Goal: Transaction & Acquisition: Purchase product/service

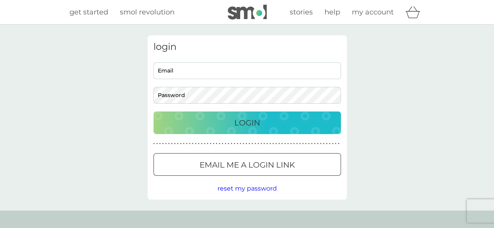
type input "amydavis76@hotmail.co.uk"
click at [260, 125] on p "Login" at bounding box center [247, 123] width 26 height 12
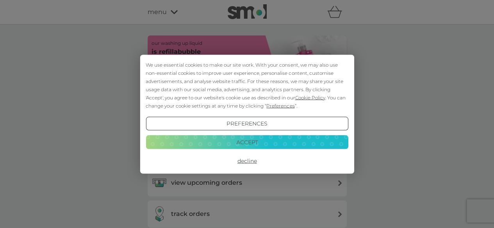
click at [252, 159] on button "Decline" at bounding box center [247, 161] width 202 height 14
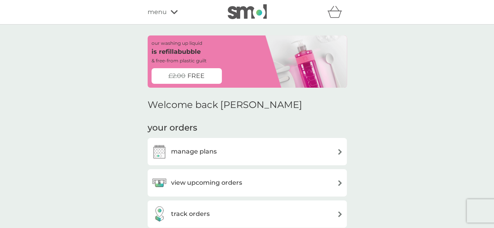
click at [313, 184] on div "view upcoming orders" at bounding box center [247, 183] width 191 height 16
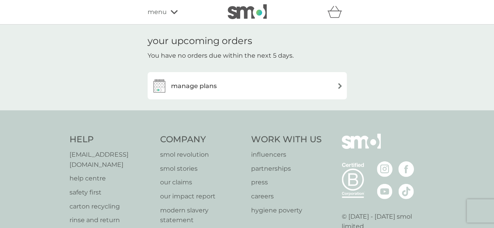
click at [327, 93] on div "manage plans" at bounding box center [247, 86] width 191 height 16
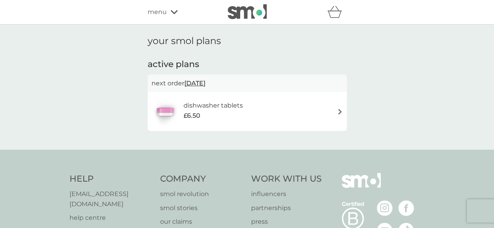
click at [227, 112] on div "£6.50" at bounding box center [212, 116] width 59 height 10
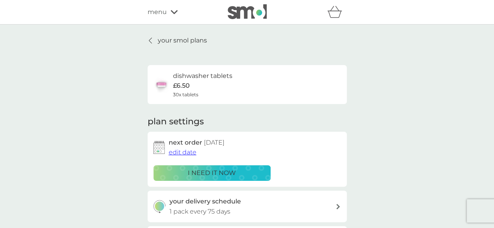
click at [189, 151] on span "edit date" at bounding box center [183, 152] width 28 height 7
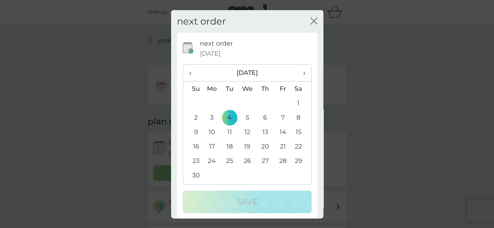
click at [189, 74] on span "‹" at bounding box center [193, 73] width 8 height 16
click at [261, 119] on td "9" at bounding box center [265, 118] width 18 height 14
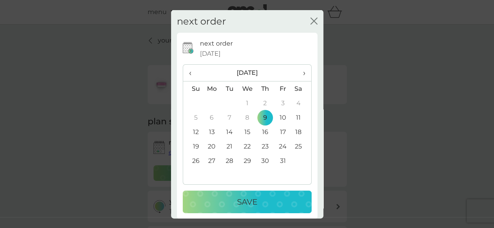
click at [244, 197] on p "Save" at bounding box center [247, 202] width 20 height 12
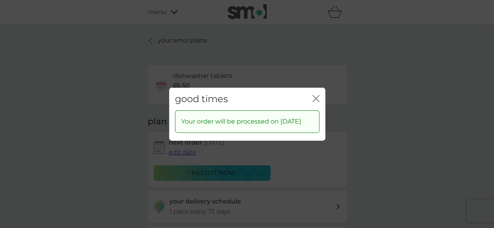
click at [316, 95] on icon "close" at bounding box center [317, 98] width 3 height 6
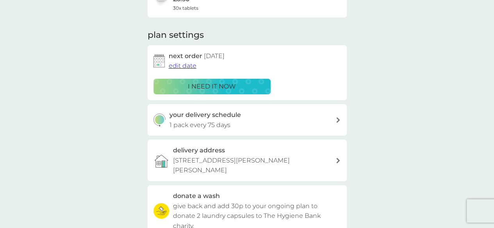
scroll to position [94, 0]
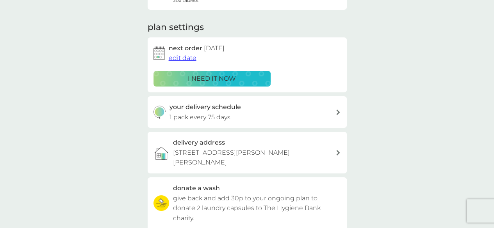
click at [219, 112] on p "1 pack every 75 days" at bounding box center [199, 117] width 61 height 10
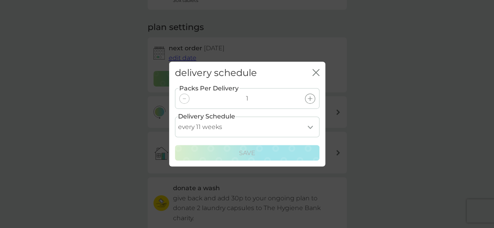
click at [309, 125] on select "every 1 week every 2 weeks every 3 weeks every 4 weeks every 5 weeks every 6 we…" at bounding box center [247, 127] width 144 height 21
select select "56"
click at [175, 117] on select "every 1 week every 2 weeks every 3 weeks every 4 weeks every 5 weeks every 6 we…" at bounding box center [247, 127] width 144 height 21
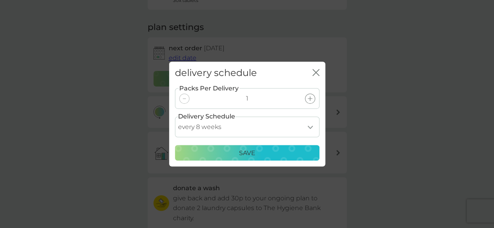
click at [253, 152] on p "Save" at bounding box center [247, 153] width 16 height 10
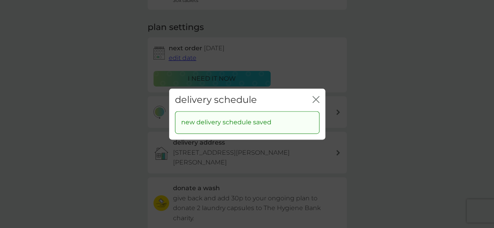
click at [315, 99] on icon "close" at bounding box center [314, 99] width 3 height 6
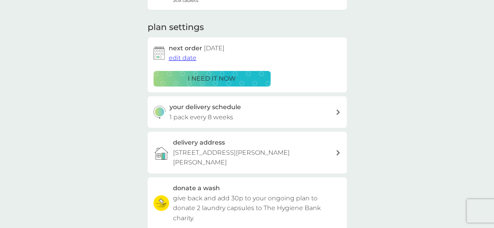
click at [238, 80] on div "i need it now" at bounding box center [212, 79] width 107 height 10
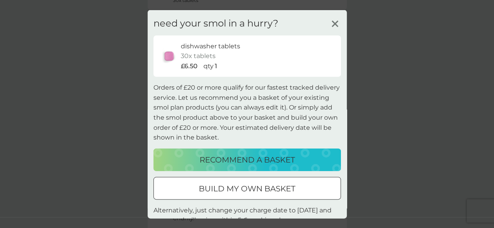
click at [221, 160] on p "recommend a basket" at bounding box center [247, 159] width 95 height 12
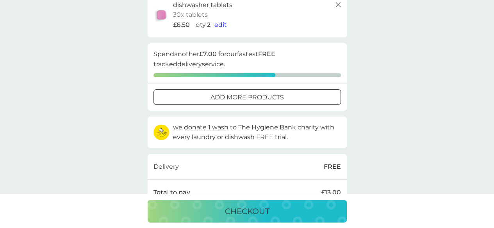
scroll to position [121, 0]
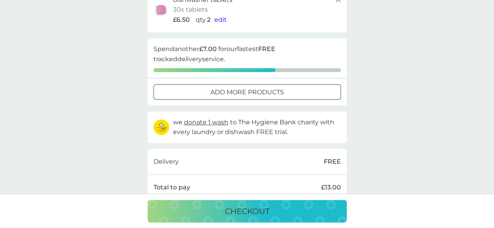
click at [264, 87] on p "add more products" at bounding box center [246, 92] width 73 height 10
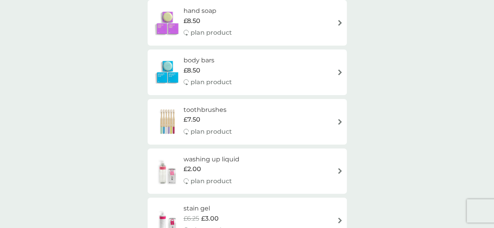
scroll to position [836, 0]
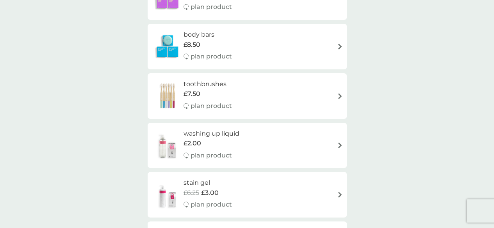
click at [200, 95] on span "£7.50" at bounding box center [192, 94] width 17 height 10
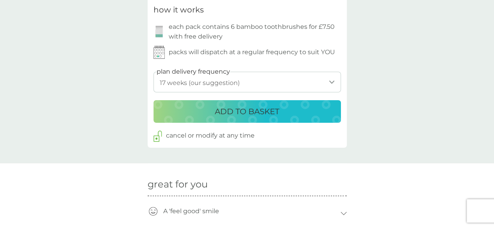
scroll to position [382, 0]
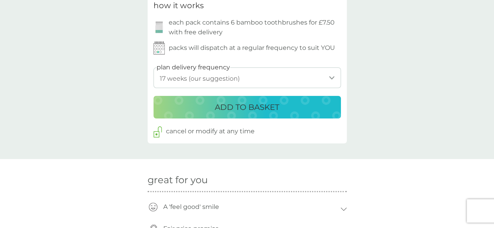
click at [328, 79] on select "1 week 2 weeks 3 weeks 4 weeks 5 weeks 6 weeks 7 weeks 8 weeks 9 weeks 10 weeks…" at bounding box center [246, 78] width 187 height 21
select select "245"
click at [153, 68] on select "1 week 2 weeks 3 weeks 4 weeks 5 weeks 6 weeks 7 weeks 8 weeks 9 weeks 10 weeks…" at bounding box center [246, 78] width 187 height 21
click at [255, 108] on p "ADD TO BASKET" at bounding box center [247, 107] width 64 height 12
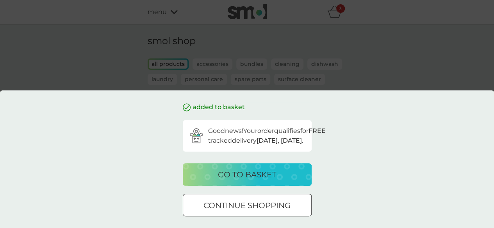
click at [241, 206] on div at bounding box center [247, 206] width 28 height 8
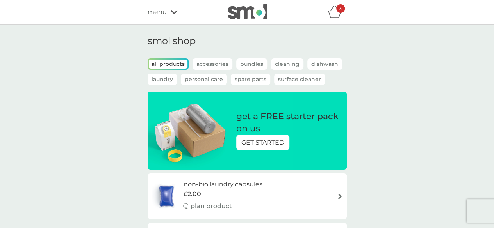
click at [337, 17] on icon "basket" at bounding box center [334, 12] width 15 height 12
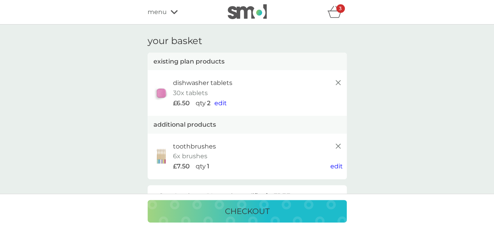
click at [225, 104] on span "edit" at bounding box center [220, 103] width 12 height 7
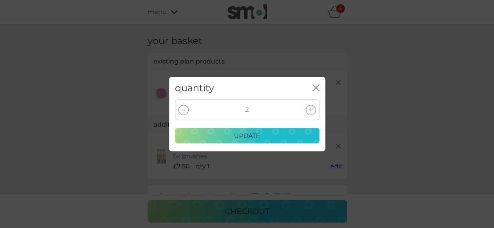
click at [186, 109] on div at bounding box center [183, 110] width 10 height 10
click at [222, 136] on div "update" at bounding box center [247, 136] width 134 height 10
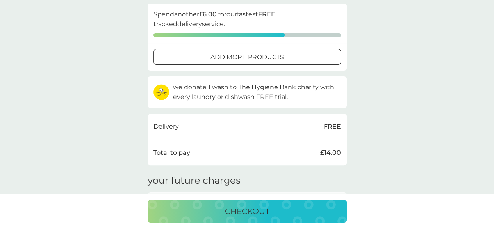
scroll to position [183, 0]
click at [274, 61] on p "add more products" at bounding box center [246, 57] width 73 height 10
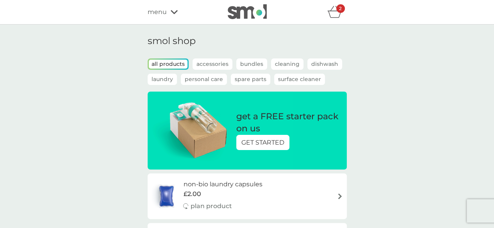
click at [210, 83] on p "Personal Care" at bounding box center [204, 79] width 46 height 11
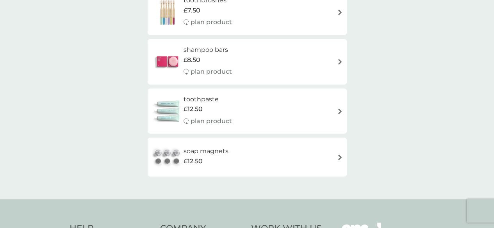
scroll to position [335, 0]
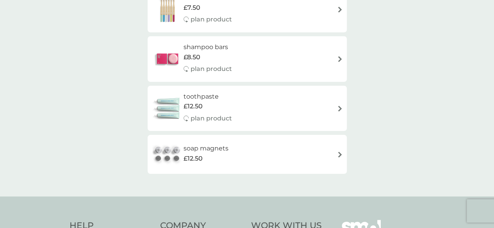
click at [216, 98] on h6 "toothpaste" at bounding box center [208, 97] width 48 height 10
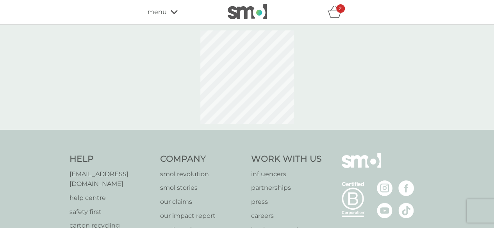
select select "91"
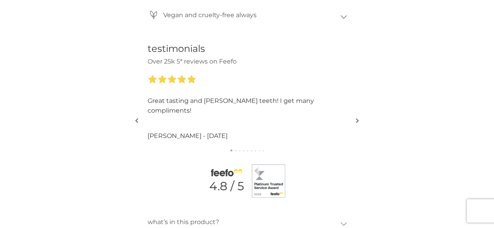
scroll to position [785, 0]
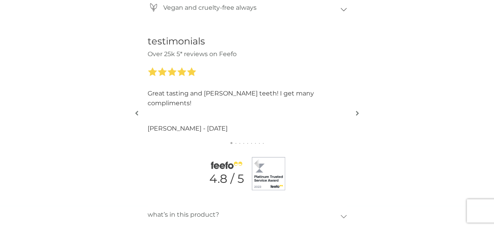
click at [356, 114] on img "button" at bounding box center [357, 114] width 3 height 6
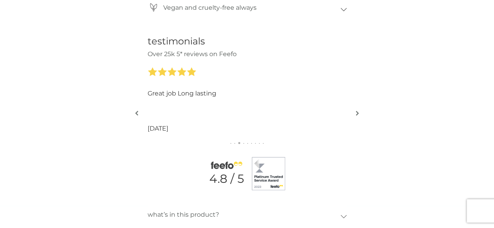
click at [356, 114] on img "button" at bounding box center [357, 114] width 3 height 6
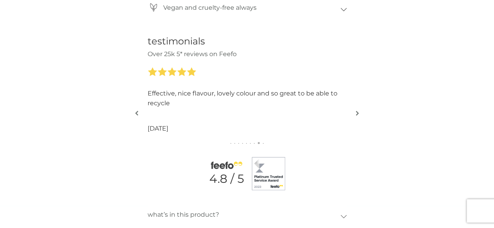
click at [356, 114] on img "button" at bounding box center [357, 114] width 3 height 6
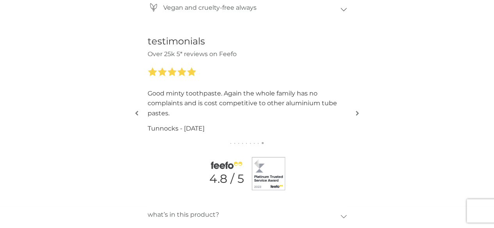
click at [356, 114] on img "button" at bounding box center [357, 114] width 3 height 6
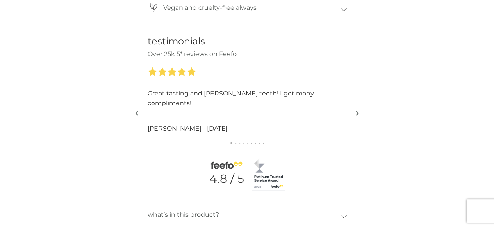
click at [356, 114] on img "button" at bounding box center [357, 114] width 3 height 6
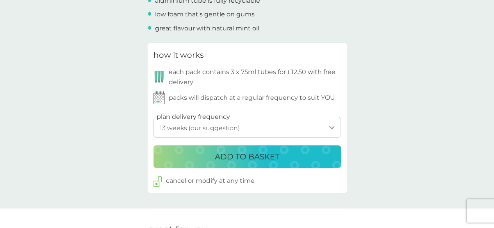
scroll to position [394, 0]
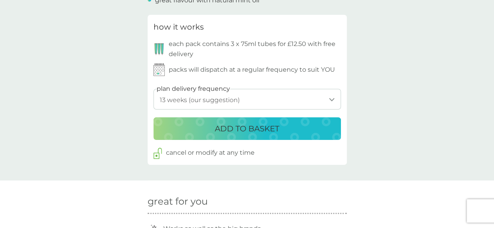
click at [268, 128] on p "ADD TO BASKET" at bounding box center [247, 129] width 64 height 12
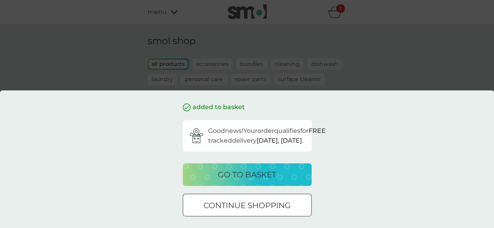
click at [242, 184] on button "go to basket" at bounding box center [247, 175] width 129 height 23
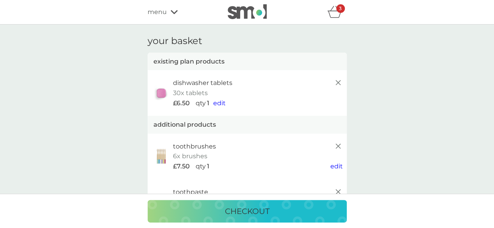
drag, startPoint x: 494, startPoint y: 36, endPoint x: 497, endPoint y: 54, distance: 19.0
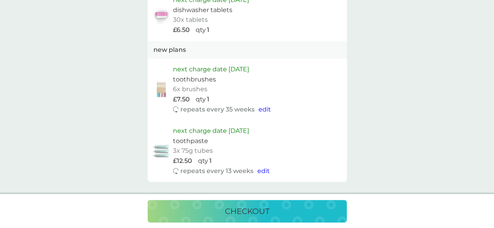
scroll to position [464, 0]
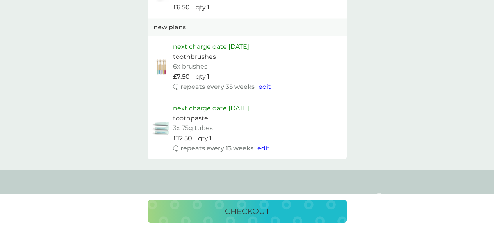
click at [269, 213] on p "checkout" at bounding box center [247, 211] width 45 height 12
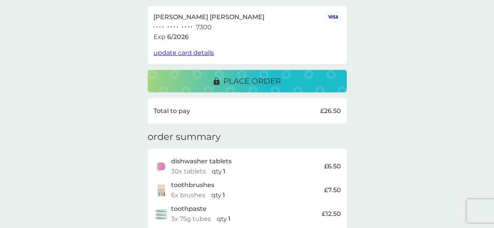
scroll to position [153, 0]
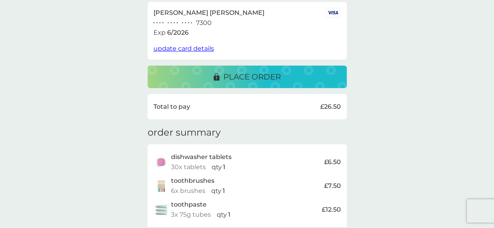
click at [207, 50] on span "update card details" at bounding box center [183, 48] width 61 height 7
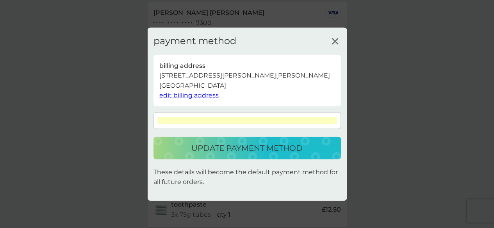
click at [283, 154] on p "update payment method" at bounding box center [246, 148] width 111 height 12
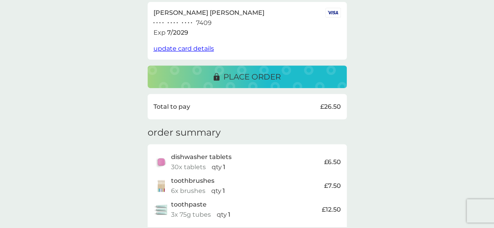
click at [248, 78] on p "place order" at bounding box center [251, 77] width 57 height 12
